Goal: Transaction & Acquisition: Purchase product/service

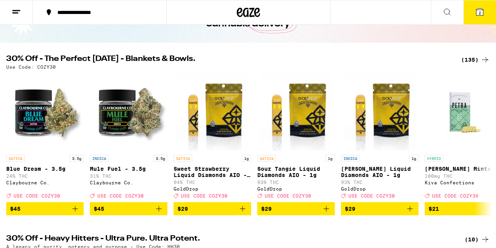
scroll to position [60, 0]
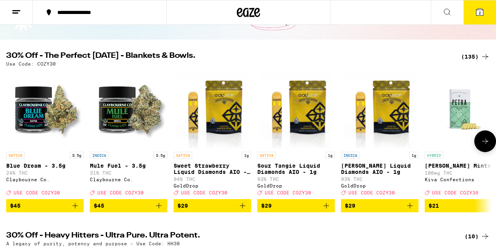
click at [487, 143] on icon at bounding box center [485, 140] width 9 height 9
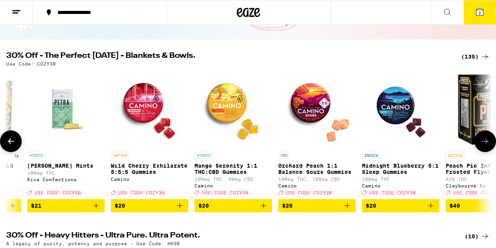
scroll to position [0, 399]
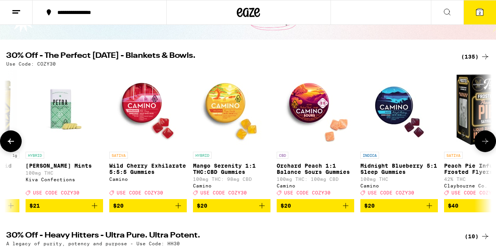
click at [487, 143] on icon at bounding box center [485, 140] width 9 height 9
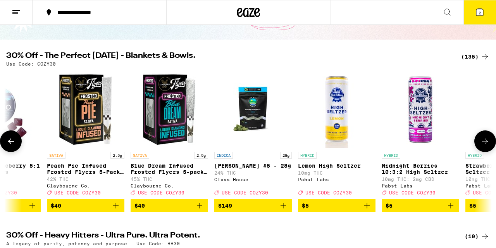
scroll to position [0, 799]
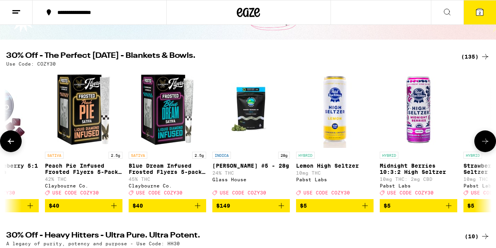
click at [487, 143] on icon at bounding box center [485, 140] width 9 height 9
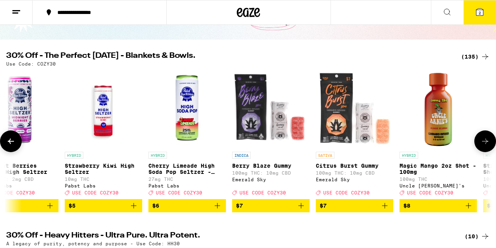
scroll to position [0, 1198]
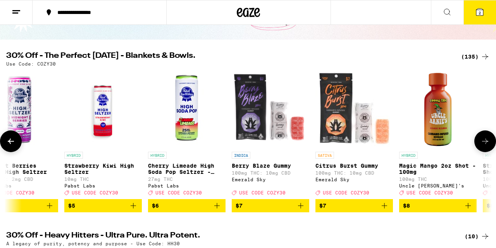
click at [487, 143] on icon at bounding box center [485, 140] width 9 height 9
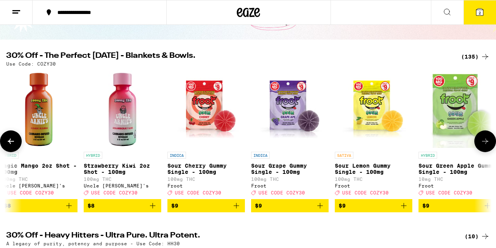
click at [487, 143] on icon at bounding box center [485, 140] width 9 height 9
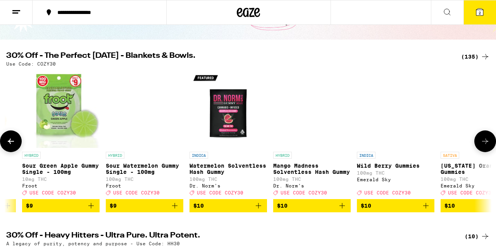
scroll to position [0, 1997]
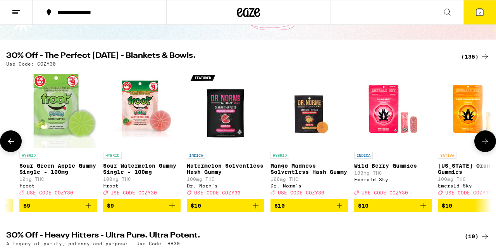
click at [487, 143] on icon at bounding box center [485, 140] width 9 height 9
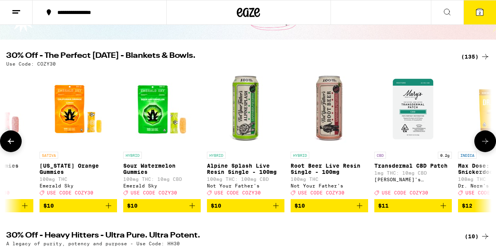
scroll to position [0, 2396]
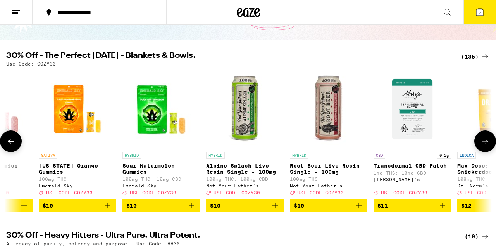
click at [487, 143] on icon at bounding box center [485, 140] width 9 height 9
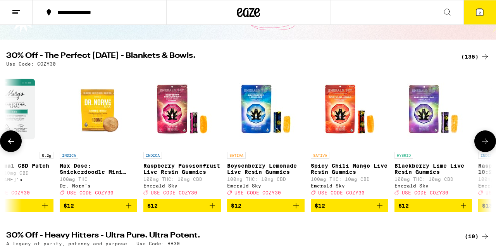
scroll to position [0, 2796]
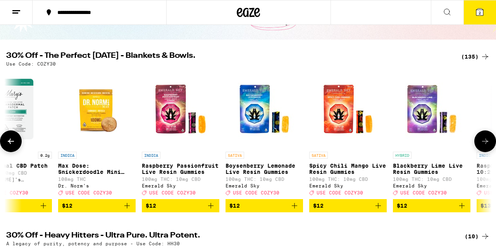
click at [487, 143] on icon at bounding box center [485, 140] width 9 height 9
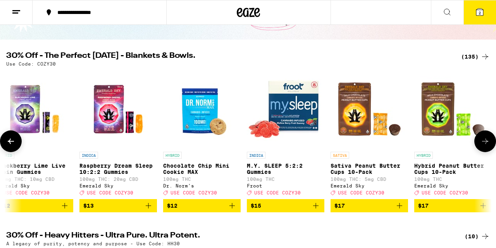
scroll to position [0, 3195]
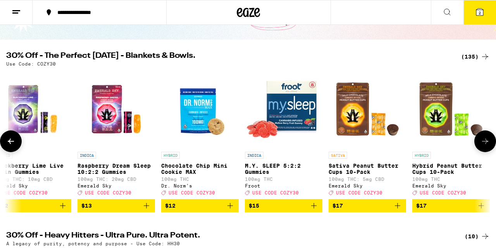
click at [487, 143] on icon at bounding box center [485, 140] width 9 height 9
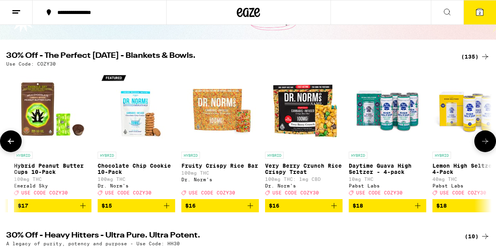
scroll to position [0, 3594]
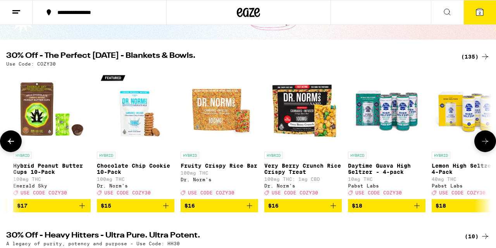
click at [487, 143] on icon at bounding box center [485, 140] width 9 height 9
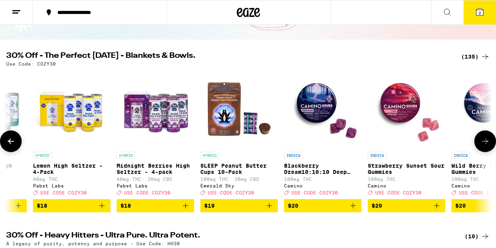
scroll to position [0, 3994]
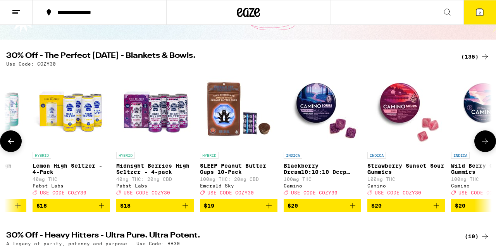
click at [487, 143] on icon at bounding box center [485, 140] width 9 height 9
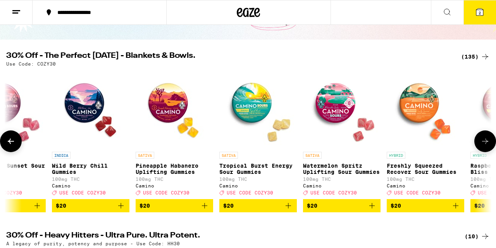
click at [487, 143] on icon at bounding box center [485, 140] width 9 height 9
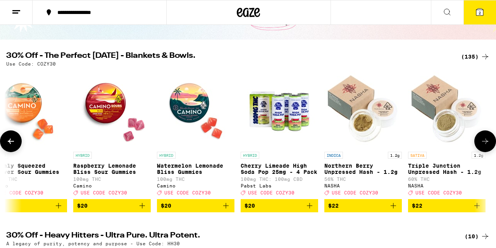
scroll to position [0, 4792]
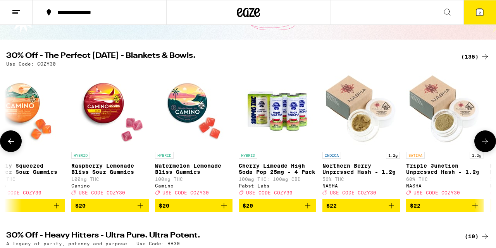
click at [487, 143] on icon at bounding box center [485, 140] width 9 height 9
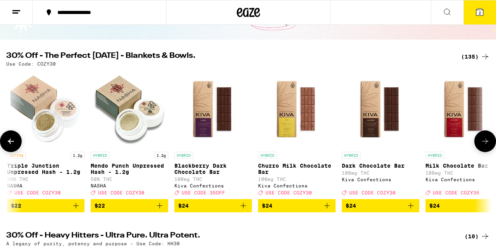
click at [487, 143] on icon at bounding box center [485, 140] width 9 height 9
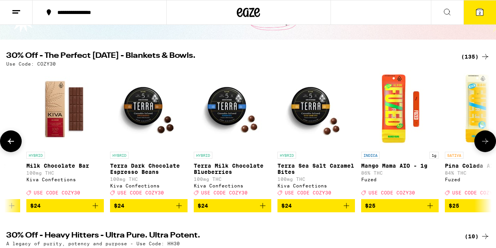
click at [487, 143] on icon at bounding box center [485, 140] width 9 height 9
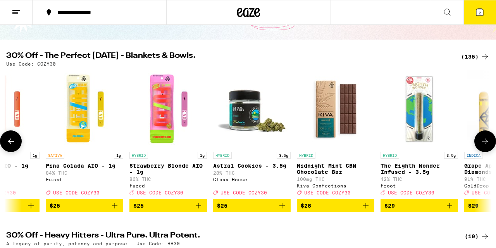
click at [487, 143] on icon at bounding box center [485, 140] width 9 height 9
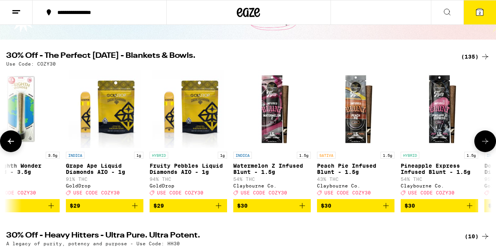
scroll to position [0, 6390]
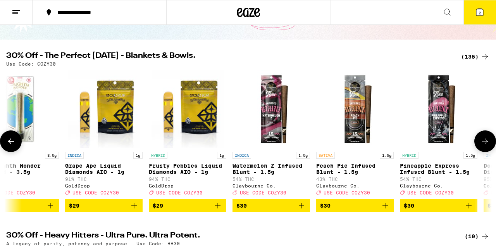
click at [487, 143] on icon at bounding box center [485, 140] width 9 height 9
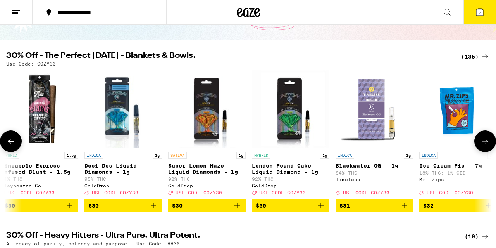
click at [487, 143] on icon at bounding box center [485, 140] width 9 height 9
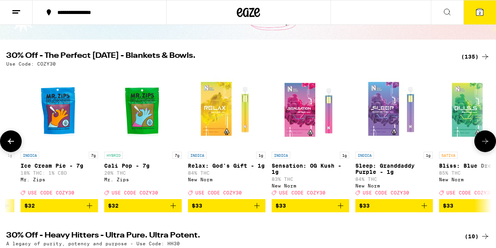
scroll to position [0, 7189]
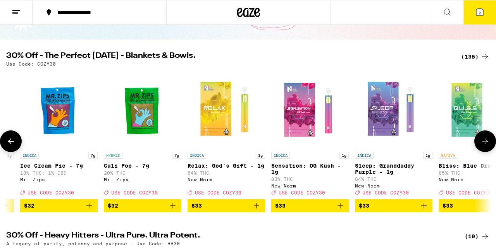
click at [487, 143] on icon at bounding box center [485, 140] width 9 height 9
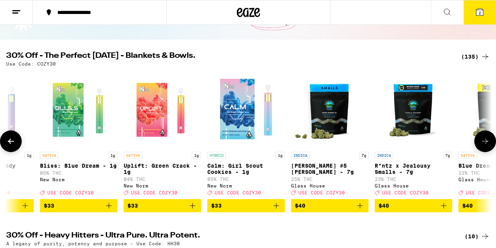
scroll to position [0, 7588]
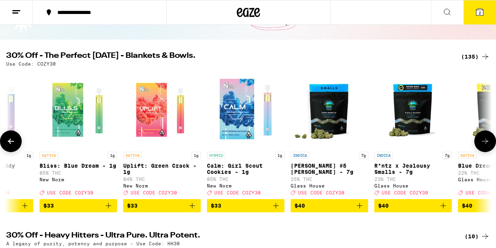
click at [487, 143] on icon at bounding box center [485, 140] width 9 height 9
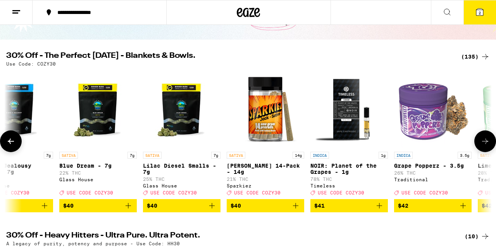
scroll to position [0, 7987]
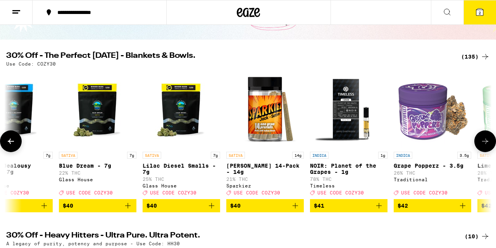
click at [487, 143] on icon at bounding box center [485, 140] width 9 height 9
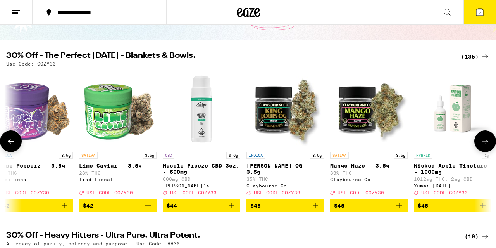
scroll to position [0, 8387]
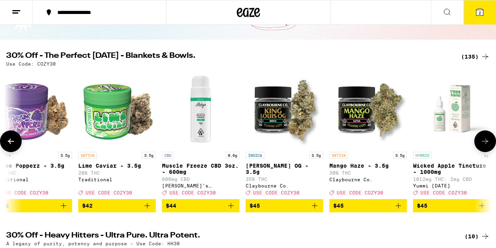
click at [487, 143] on icon at bounding box center [485, 140] width 9 height 9
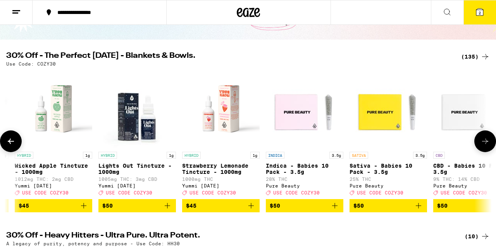
scroll to position [0, 8786]
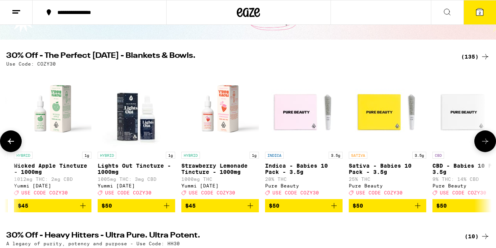
click at [487, 143] on icon at bounding box center [485, 140] width 9 height 9
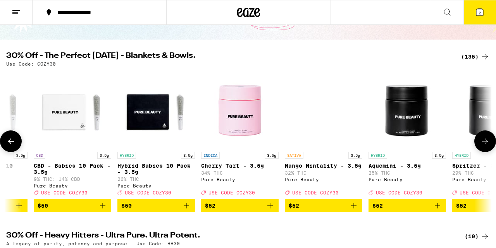
scroll to position [0, 9185]
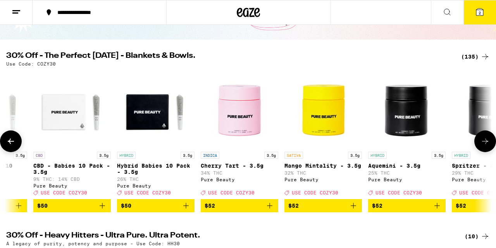
click at [487, 143] on icon at bounding box center [485, 140] width 9 height 9
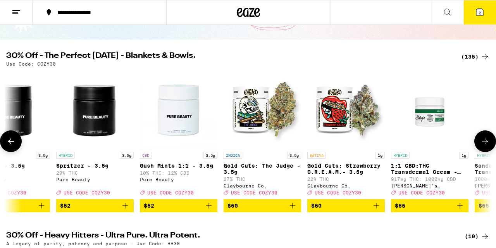
scroll to position [0, 9585]
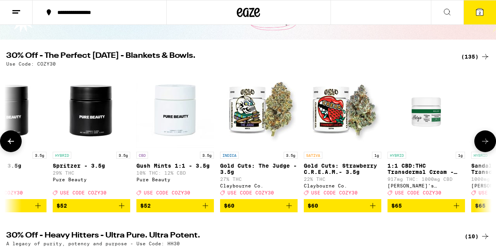
click at [487, 143] on icon at bounding box center [485, 140] width 9 height 9
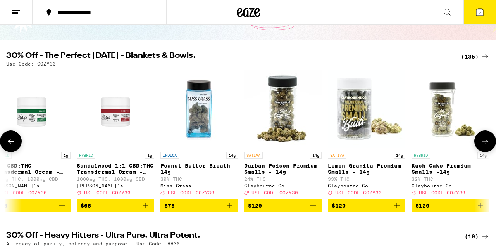
scroll to position [0, 9984]
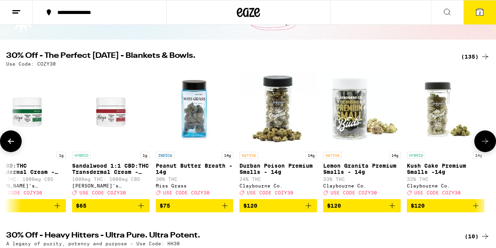
click at [487, 143] on icon at bounding box center [485, 140] width 9 height 9
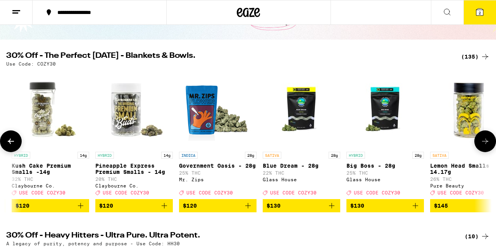
scroll to position [0, 10383]
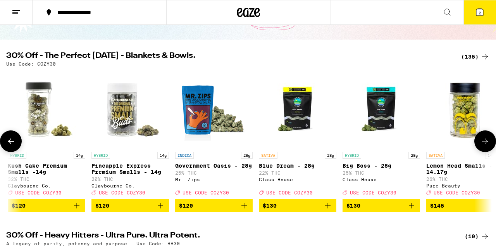
click at [487, 143] on icon at bounding box center [485, 140] width 9 height 9
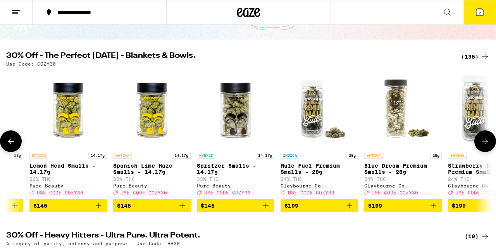
scroll to position [0, 10783]
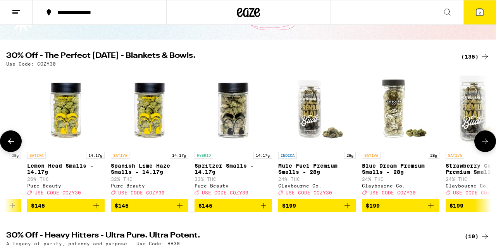
click at [487, 143] on icon at bounding box center [485, 140] width 9 height 9
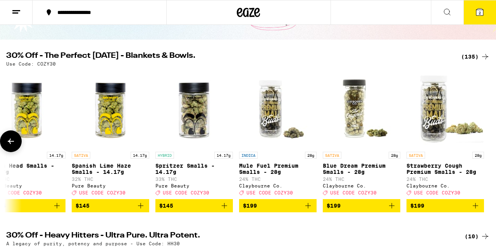
scroll to position [0, 10822]
click at [13, 146] on icon at bounding box center [10, 140] width 9 height 9
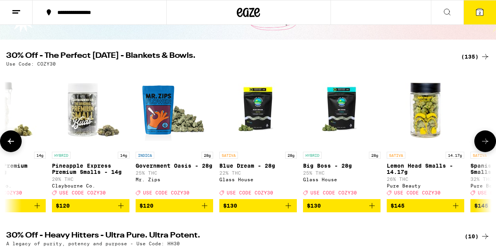
scroll to position [0, 10423]
